Goal: Task Accomplishment & Management: Manage account settings

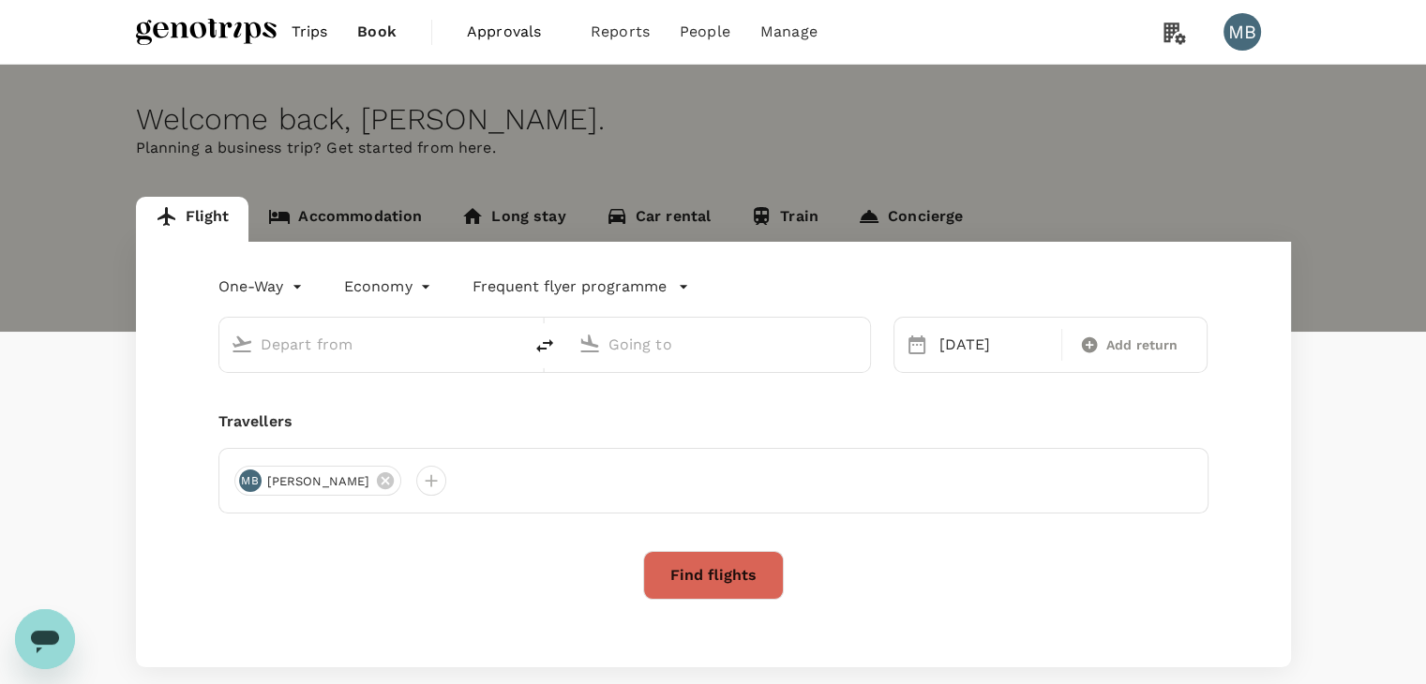
click at [383, 32] on span "Book" at bounding box center [376, 32] width 39 height 23
type input "Kuala Lumpur Intl ([GEOGRAPHIC_DATA])"
type input "Guangzhou Baiyun Intl (CAN)"
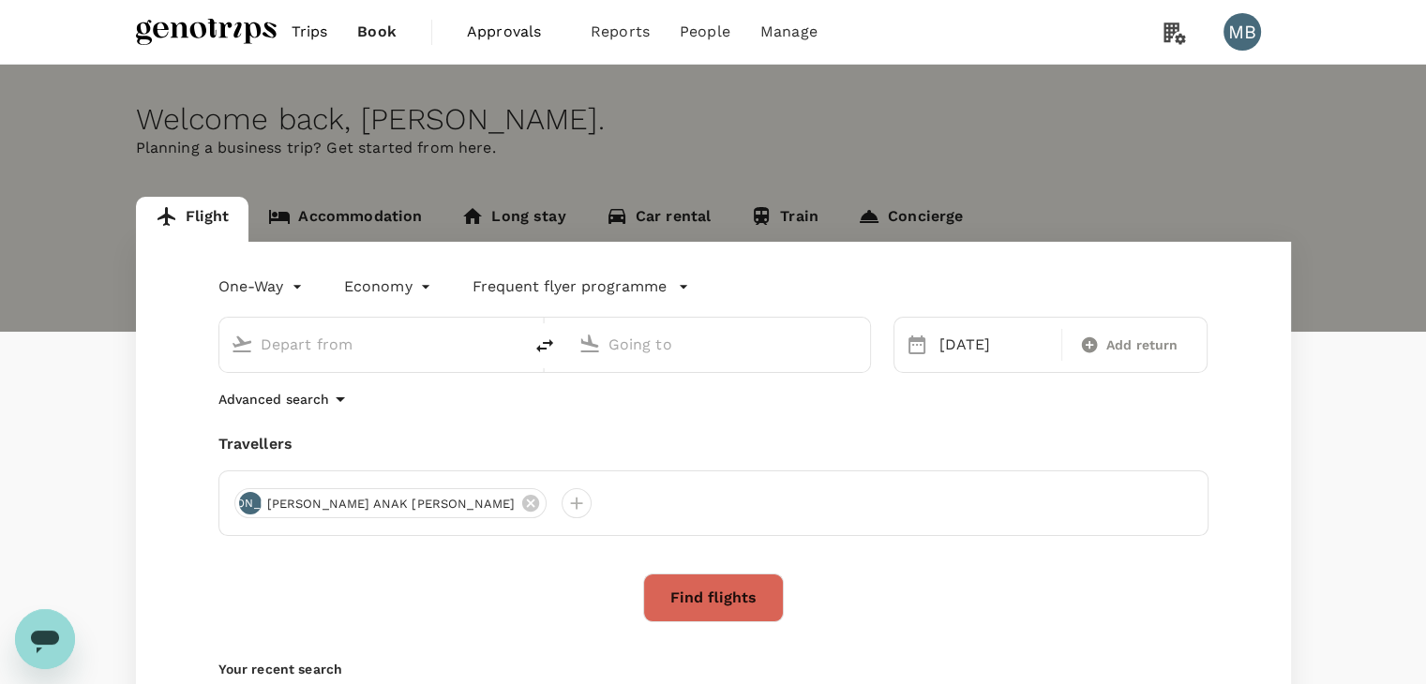
type input "Kuala Lumpur Intl ([GEOGRAPHIC_DATA])"
type input "Guangzhou Baiyun Intl (CAN)"
click at [383, 32] on span "Book" at bounding box center [376, 32] width 39 height 23
click at [293, 32] on span "Trips" at bounding box center [310, 32] width 37 height 23
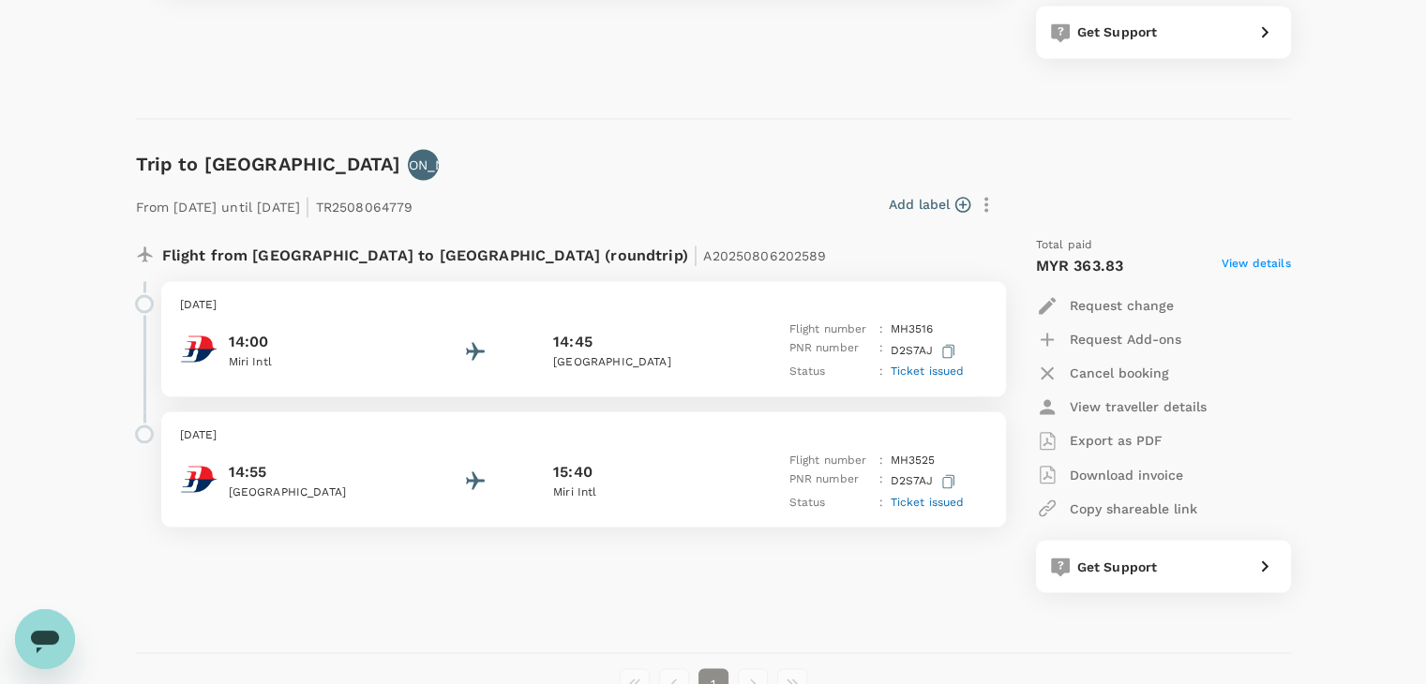
scroll to position [3188, 0]
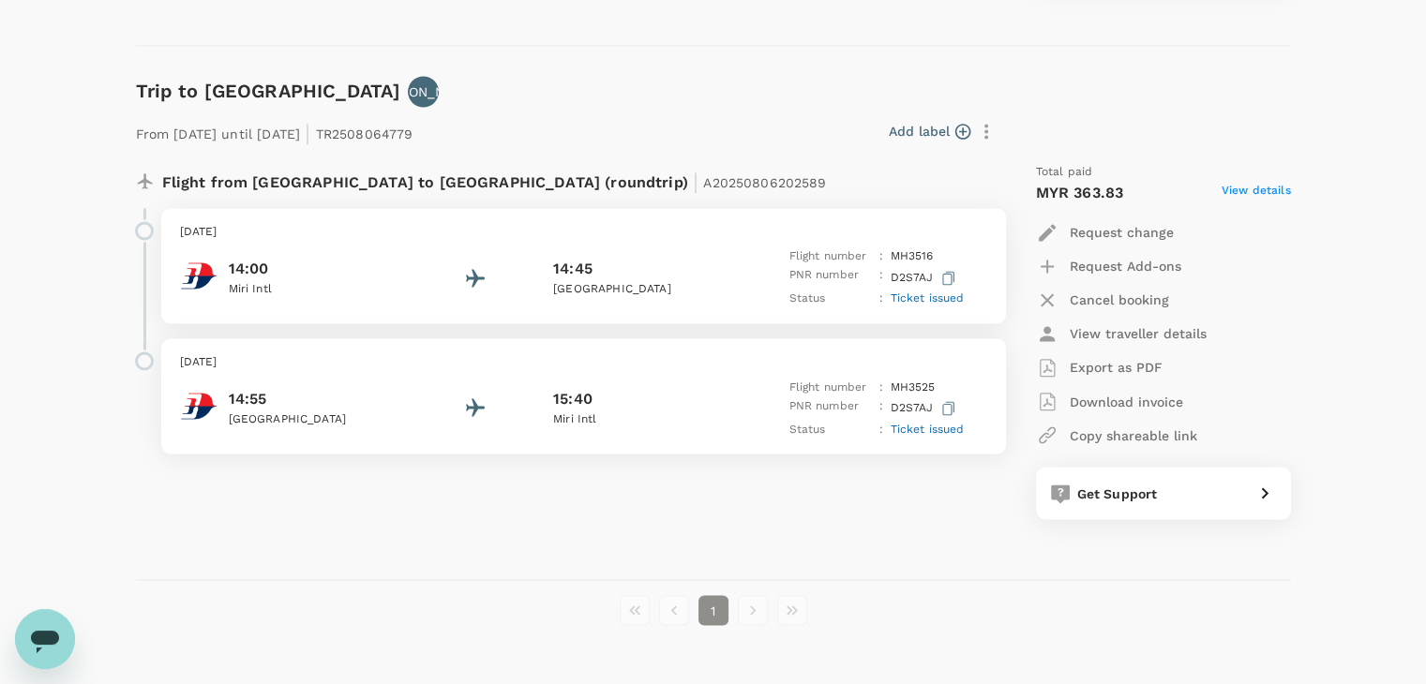
click at [484, 237] on p "[DATE]" at bounding box center [583, 232] width 807 height 19
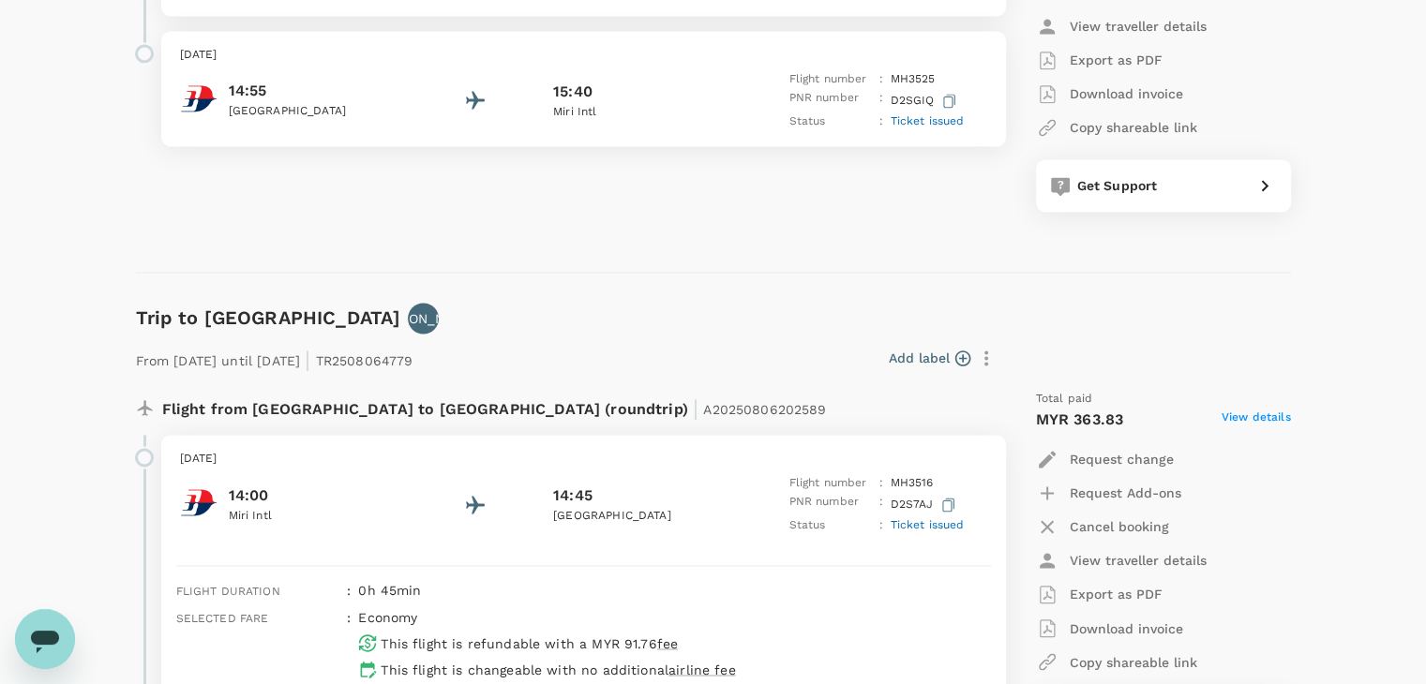
scroll to position [2719, 0]
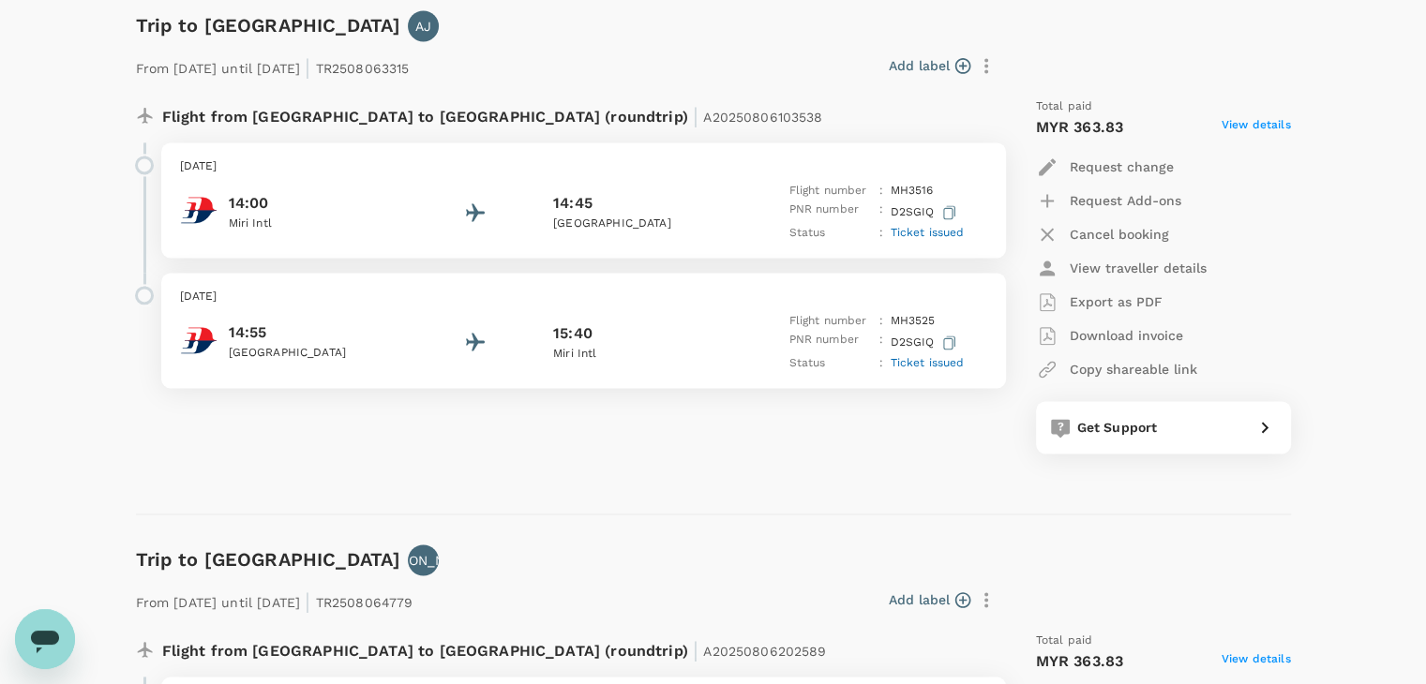
click at [476, 195] on div "14:00 Miri Intl 14:45 Lawas Airport Flight number : MH 3516 PNR number : D2SGIQ…" at bounding box center [583, 212] width 807 height 61
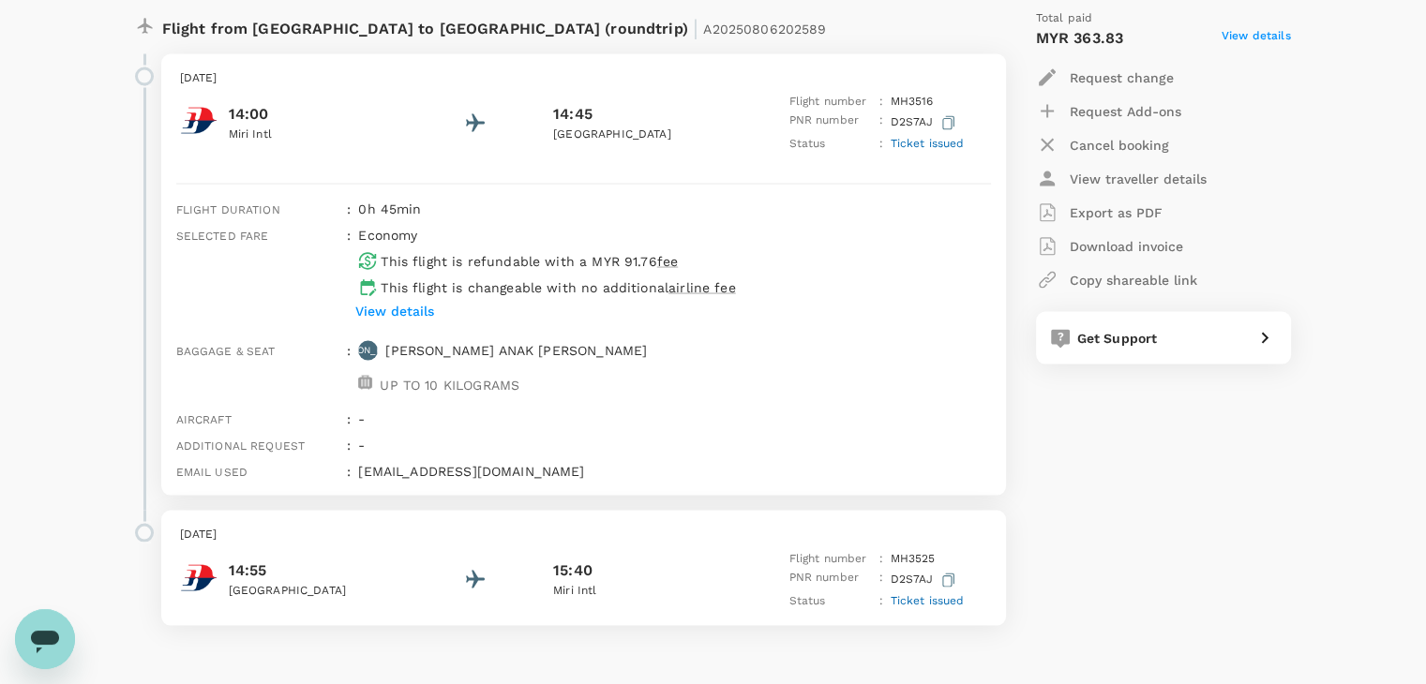
scroll to position [3563, 0]
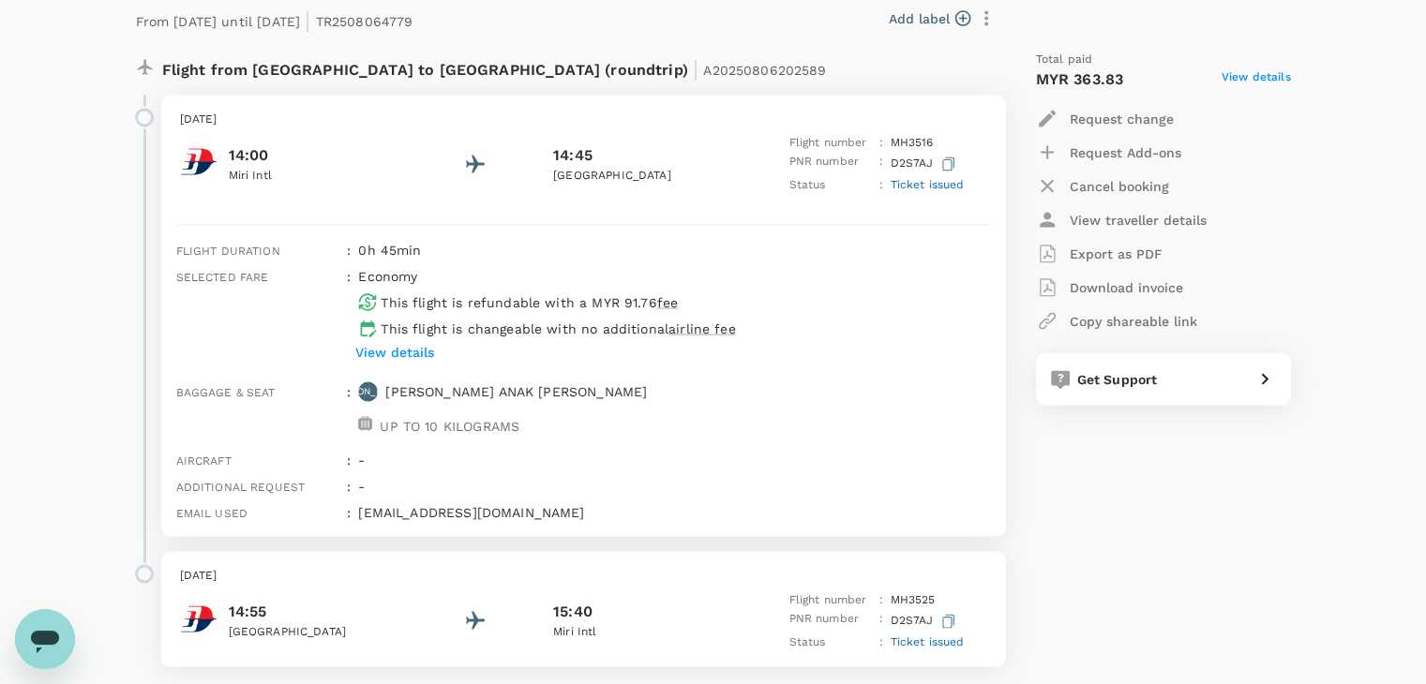
click at [894, 183] on span "Ticket issued" at bounding box center [928, 183] width 74 height 13
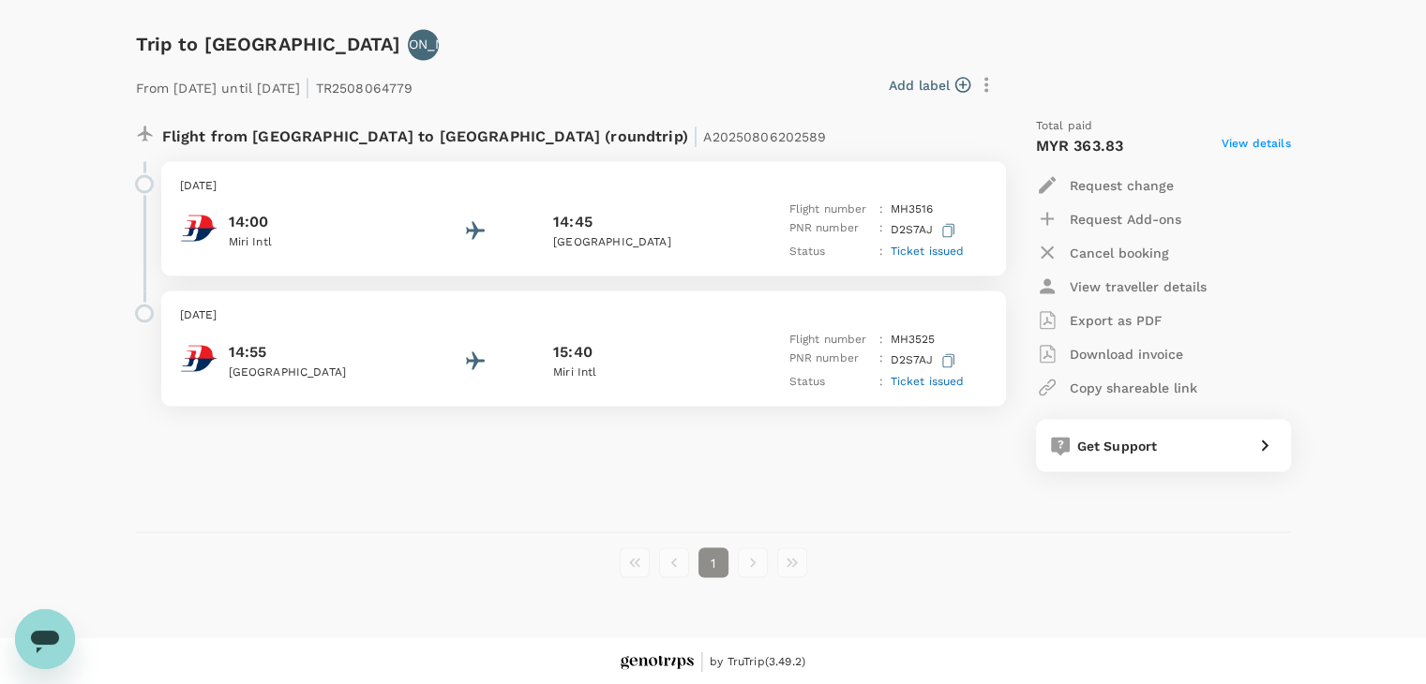
click at [499, 203] on div "14:00 Miri Intl 14:45 Lawas Airport Flight number : MH 3516 PNR number : D2S7AJ…" at bounding box center [583, 230] width 807 height 61
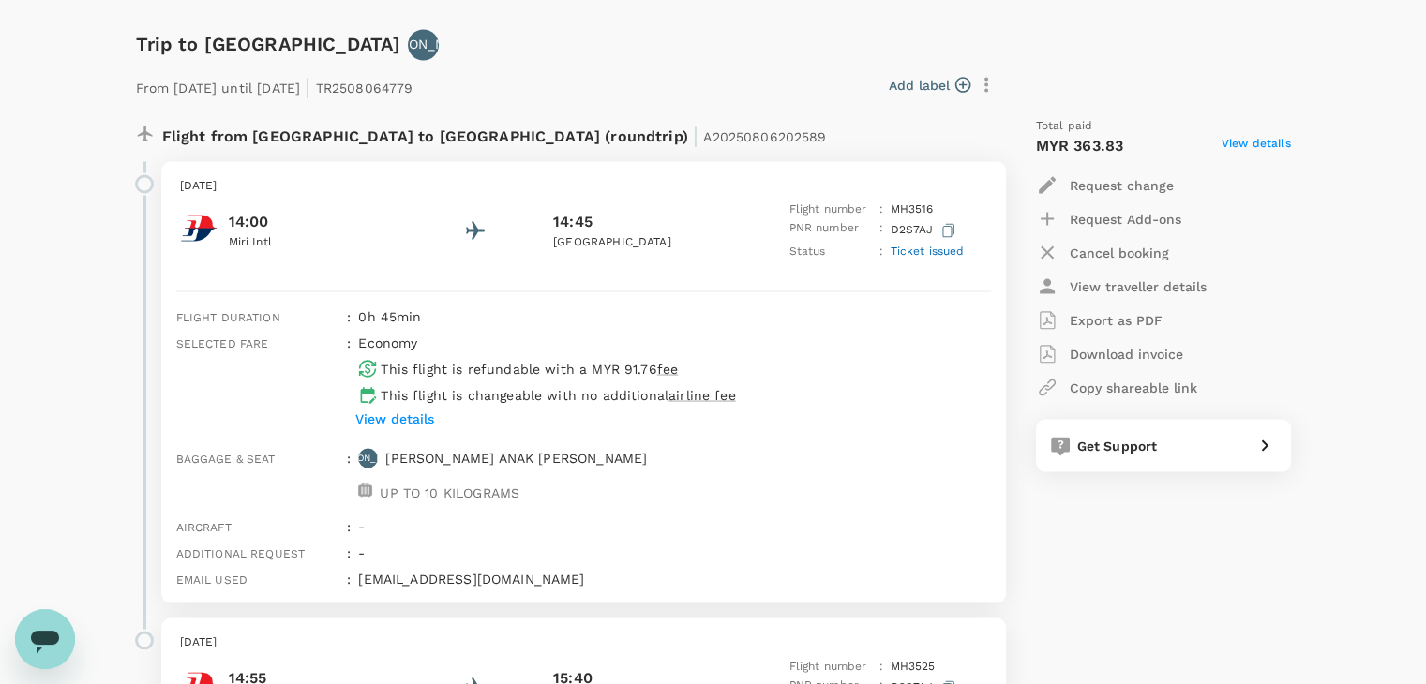
scroll to position [3563, 0]
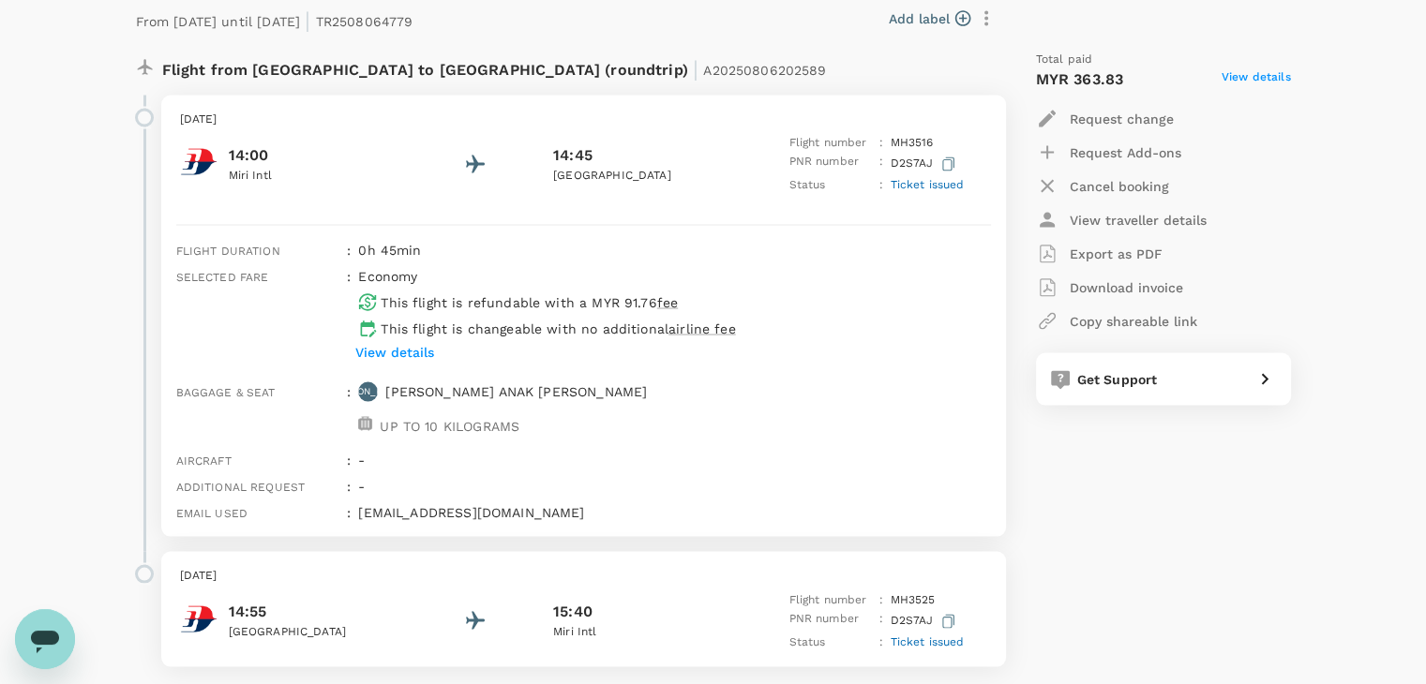
click at [392, 346] on p "View details" at bounding box center [394, 351] width 79 height 19
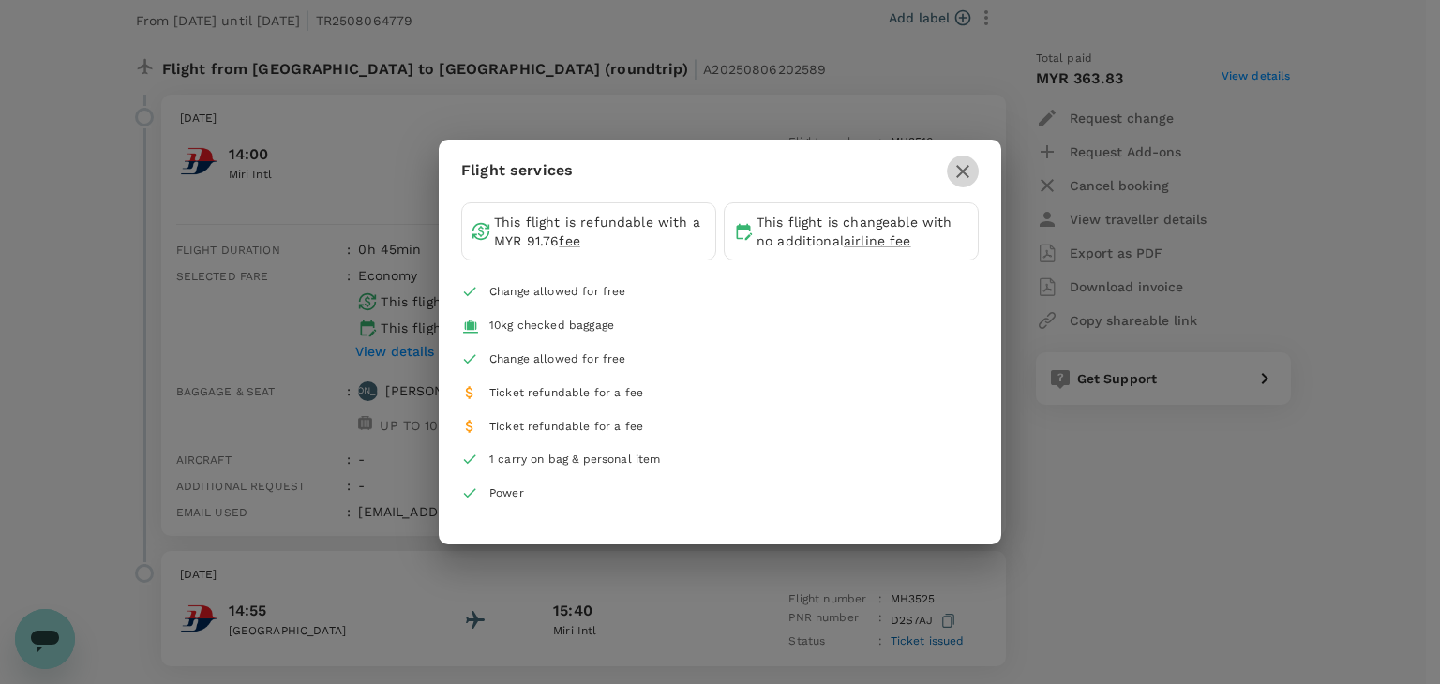
click at [956, 162] on icon "button" at bounding box center [963, 171] width 23 height 23
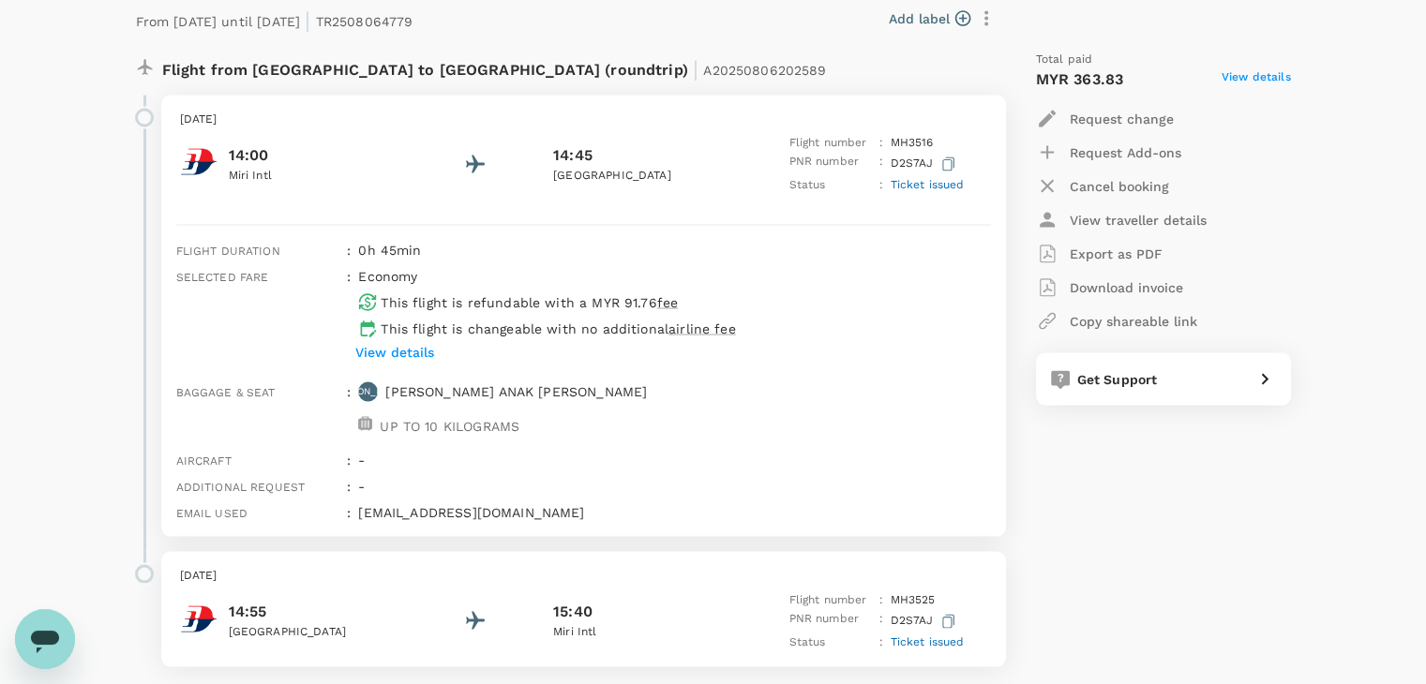
click at [1073, 247] on p "Export as PDF" at bounding box center [1116, 253] width 93 height 19
click at [1129, 293] on p "Download invoice" at bounding box center [1126, 287] width 113 height 19
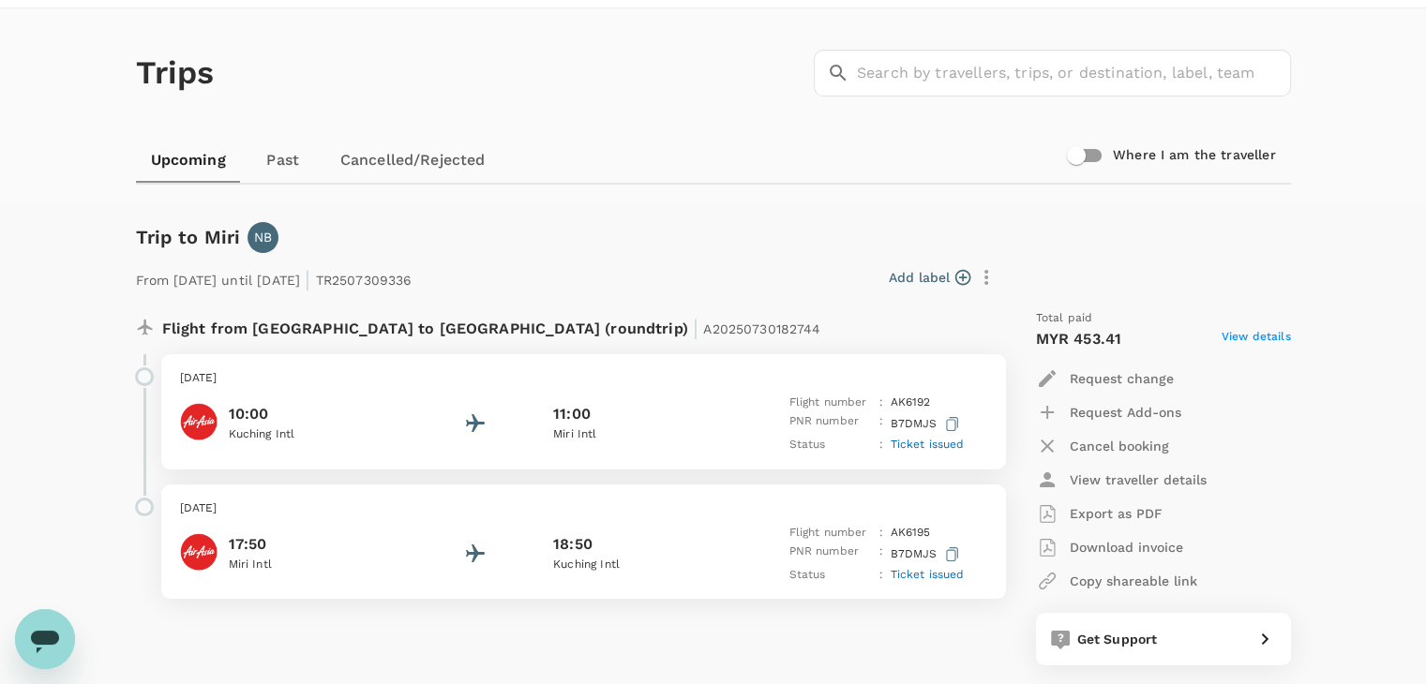
scroll to position [0, 0]
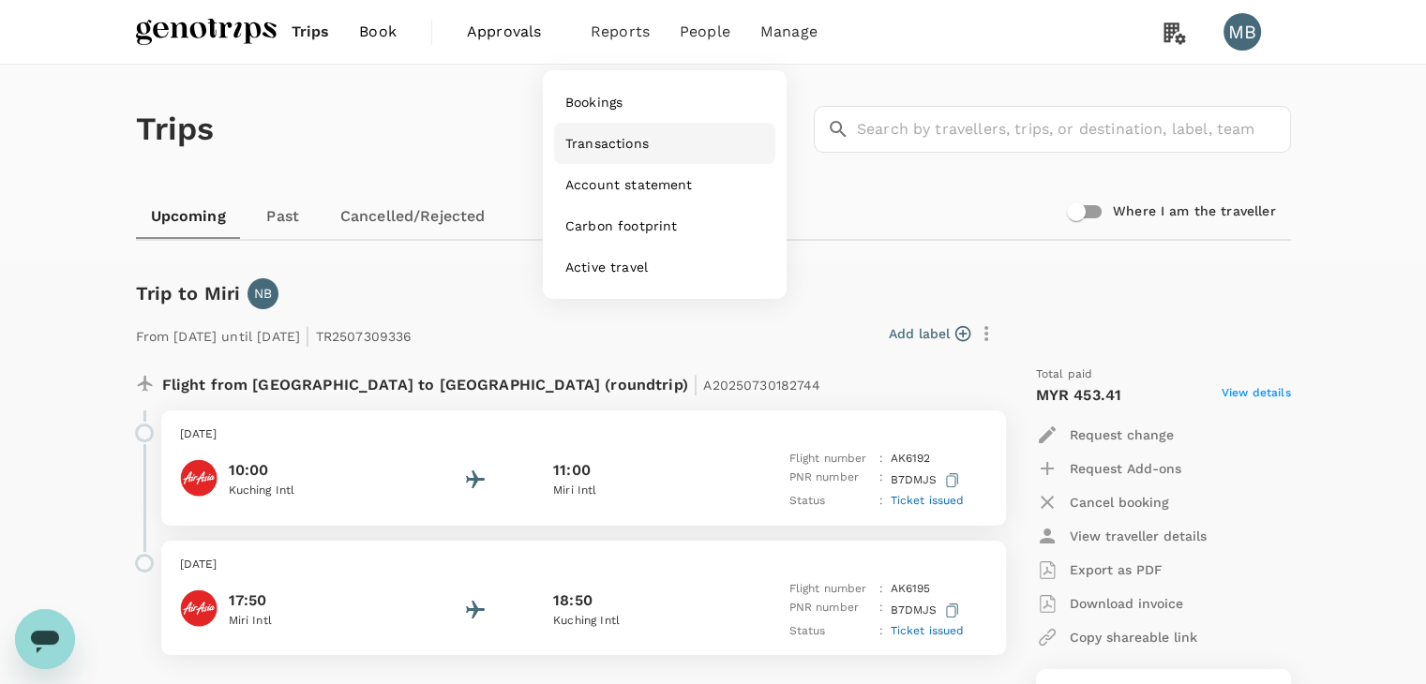
click at [632, 134] on link "Transactions" at bounding box center [664, 143] width 221 height 41
